Goal: Navigation & Orientation: Find specific page/section

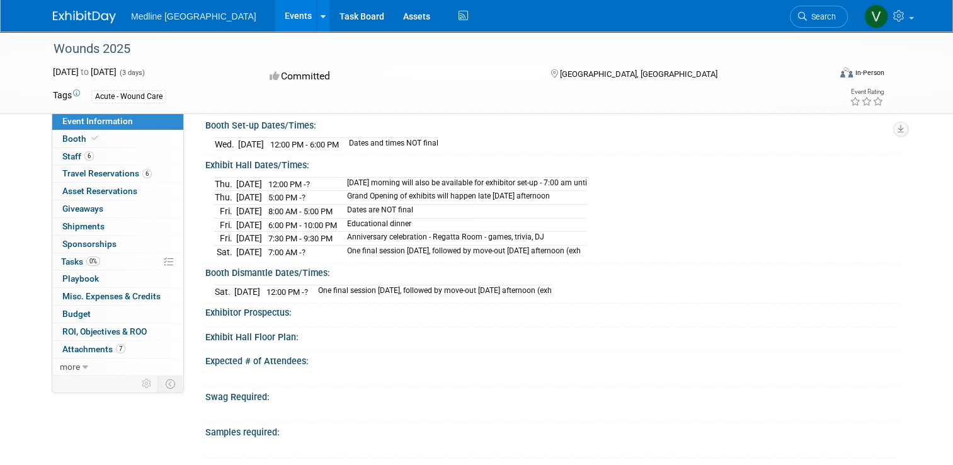
click at [60, 20] on img at bounding box center [84, 17] width 63 height 13
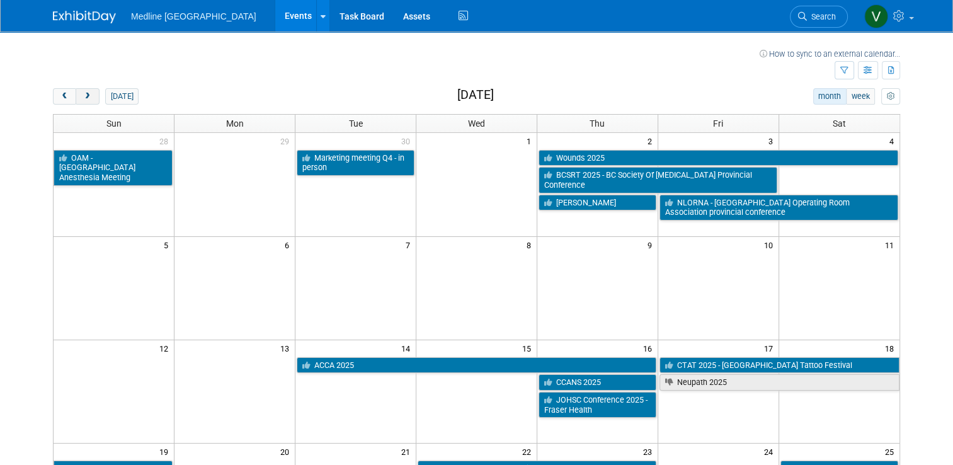
click at [83, 100] on span "next" at bounding box center [87, 97] width 9 height 8
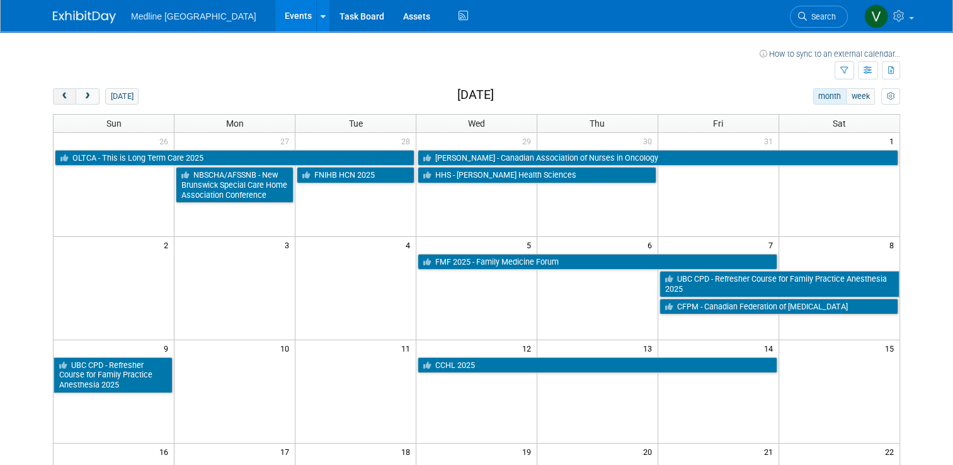
click at [60, 100] on span "prev" at bounding box center [64, 97] width 9 height 8
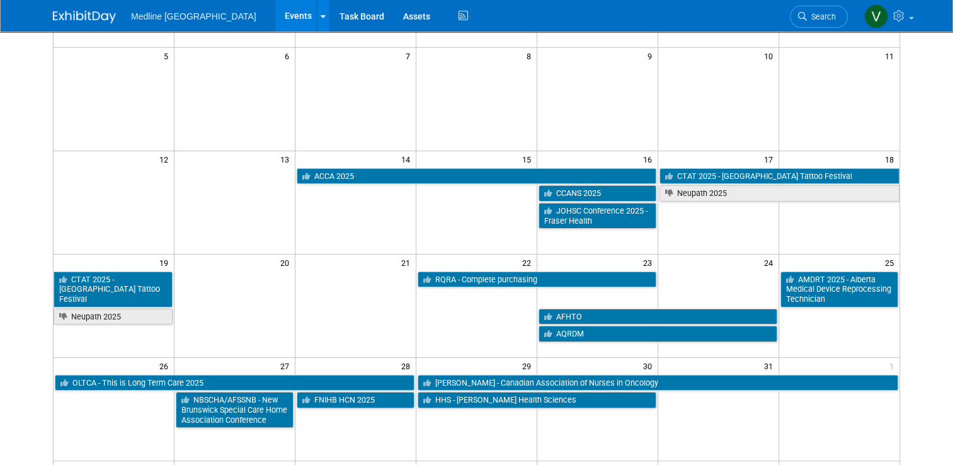
scroll to position [63, 0]
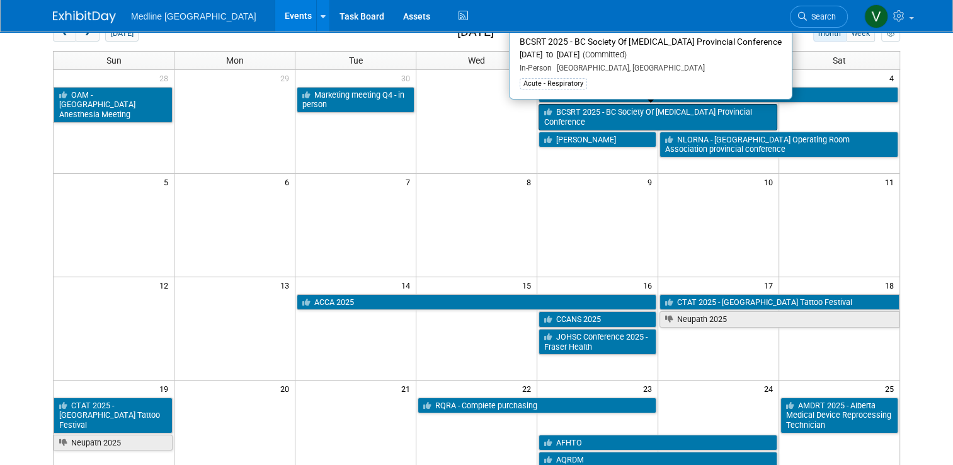
click at [620, 107] on link "BCSRT 2025 - BC Society Of [MEDICAL_DATA] Provincial Conference" at bounding box center [658, 117] width 239 height 26
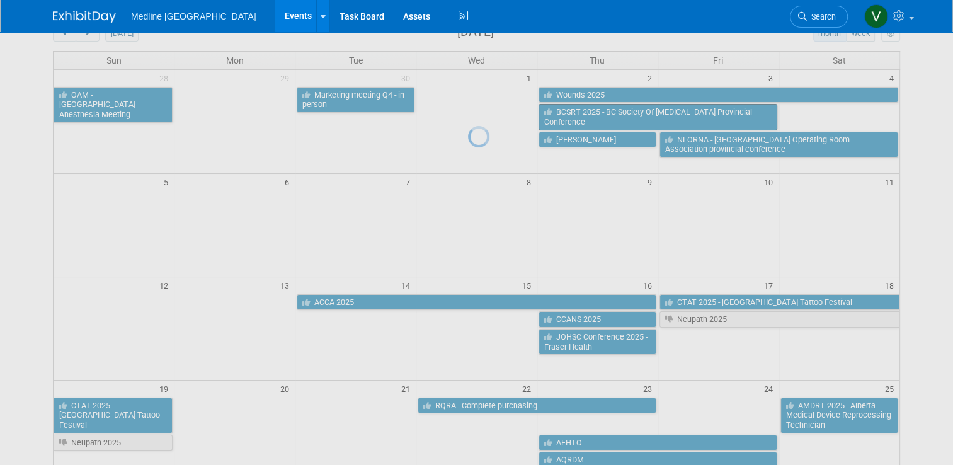
click at [486, 107] on div at bounding box center [477, 232] width 18 height 465
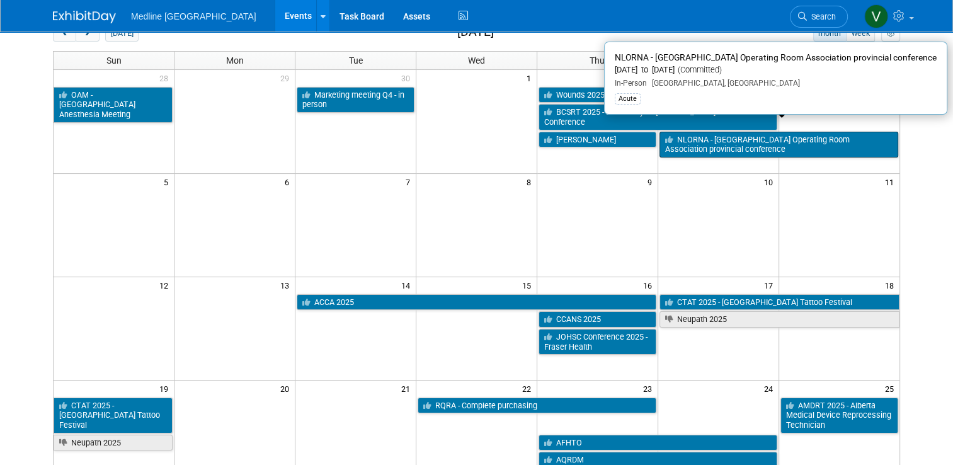
click at [696, 143] on link "NLORNA - [GEOGRAPHIC_DATA] Operating Room Association provincial conference" at bounding box center [779, 145] width 239 height 26
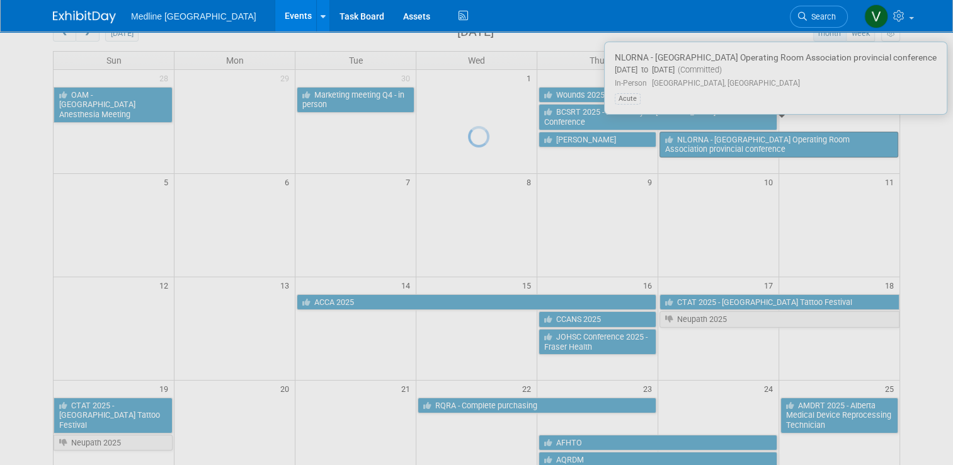
click at [486, 143] on div at bounding box center [477, 232] width 18 height 465
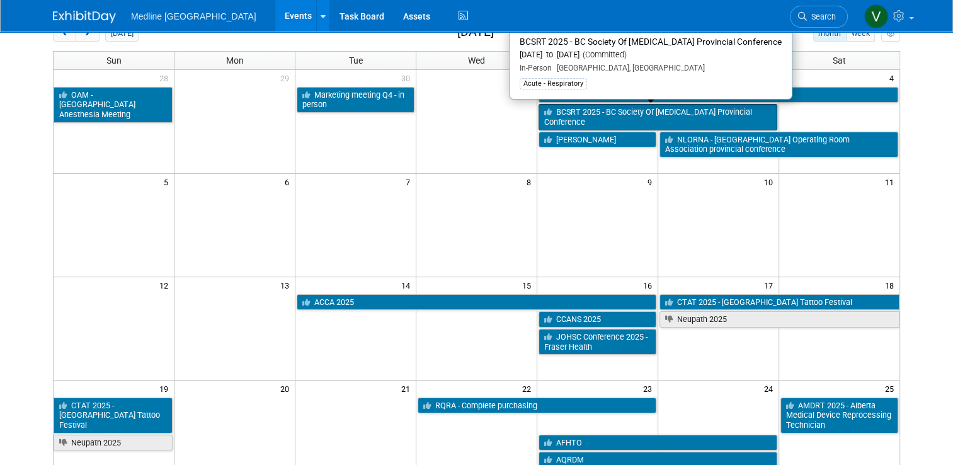
click at [640, 110] on link "BCSRT 2025 - BC Society Of [MEDICAL_DATA] Provincial Conference" at bounding box center [658, 117] width 239 height 26
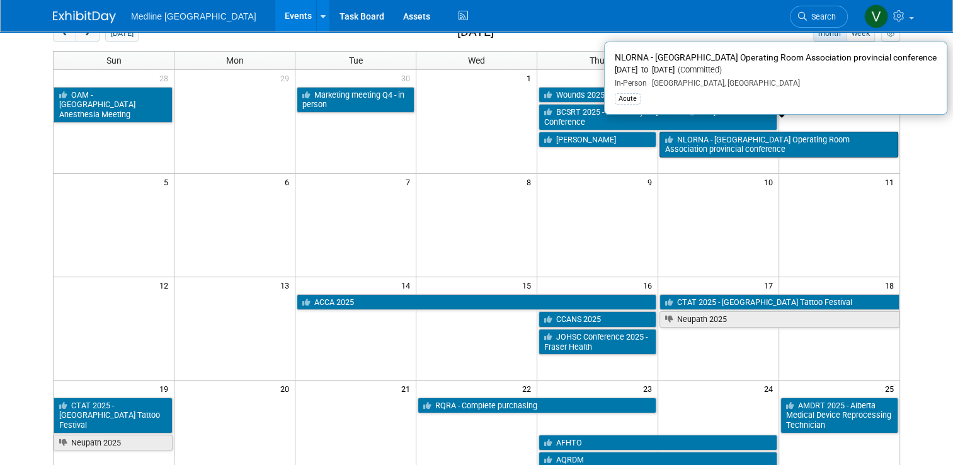
click at [728, 147] on link "NLORNA - [GEOGRAPHIC_DATA] Operating Room Association provincial conference" at bounding box center [779, 145] width 239 height 26
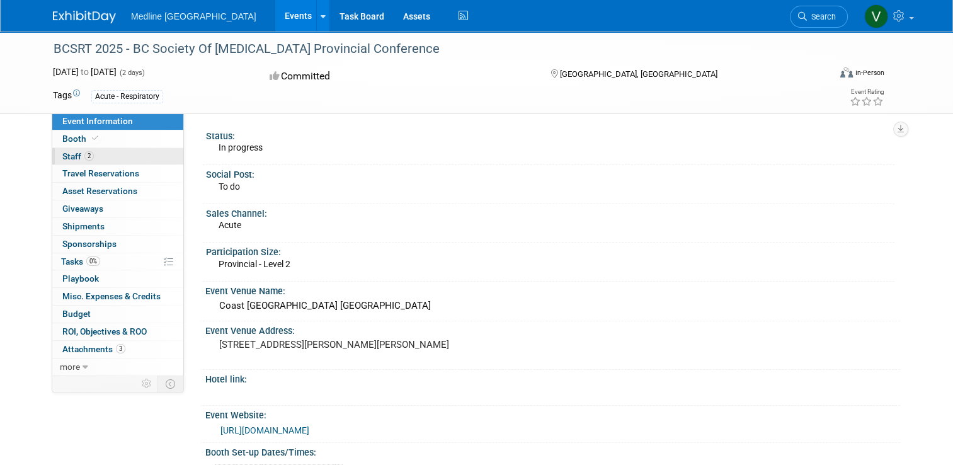
click at [69, 156] on span "Staff 2" at bounding box center [78, 156] width 32 height 10
